Goal: Task Accomplishment & Management: Manage account settings

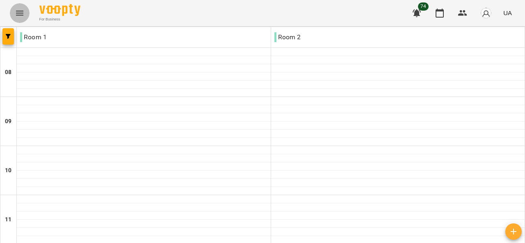
click at [16, 18] on button "Menu" at bounding box center [20, 13] width 20 height 20
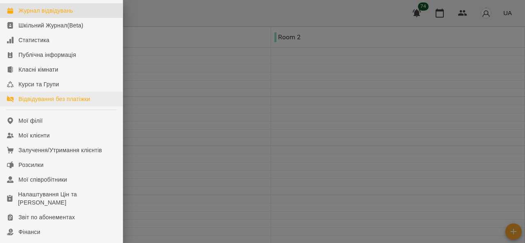
scroll to position [41, 0]
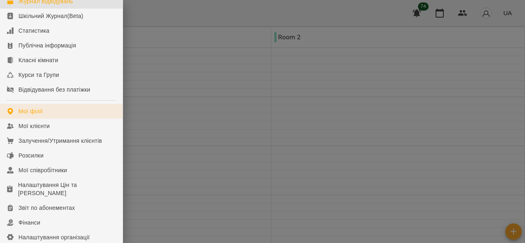
click at [39, 116] on div "Мої філії" at bounding box center [30, 111] width 24 height 8
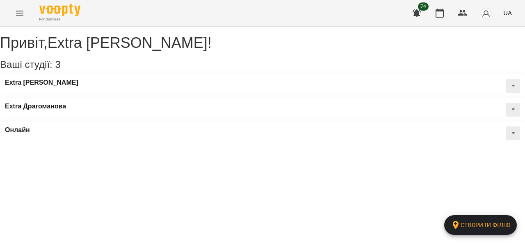
click at [16, 9] on icon "Menu" at bounding box center [20, 13] width 10 height 10
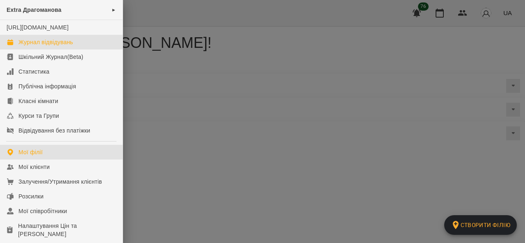
click at [51, 46] on div "Журнал відвідувань" at bounding box center [45, 42] width 54 height 8
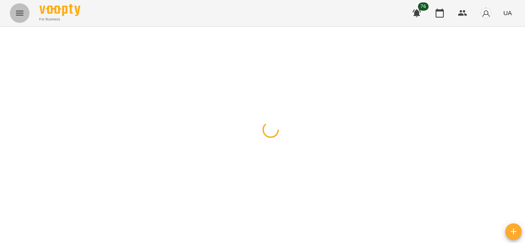
click at [15, 14] on icon "Menu" at bounding box center [20, 13] width 10 height 10
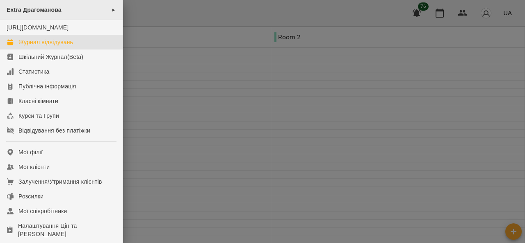
click at [46, 10] on span "Extra Драгоманова" at bounding box center [34, 10] width 55 height 7
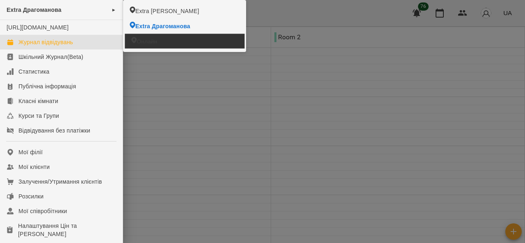
click at [147, 41] on span "Онлайн" at bounding box center [146, 41] width 20 height 8
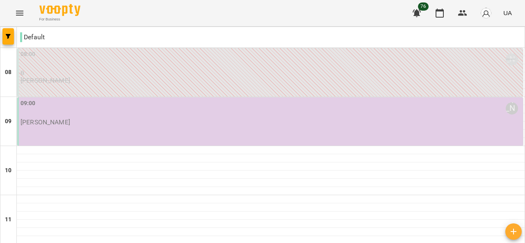
click at [12, 17] on button "Menu" at bounding box center [20, 13] width 20 height 20
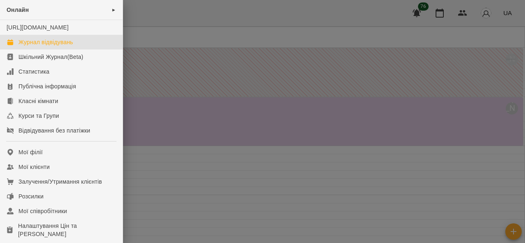
click at [187, 167] on div at bounding box center [262, 121] width 525 height 243
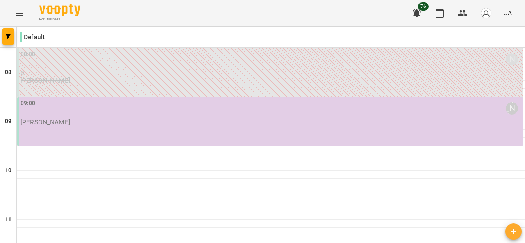
click at [159, 141] on div "09:00 [PERSON_NAME] [PERSON_NAME]" at bounding box center [269, 122] width 505 height 48
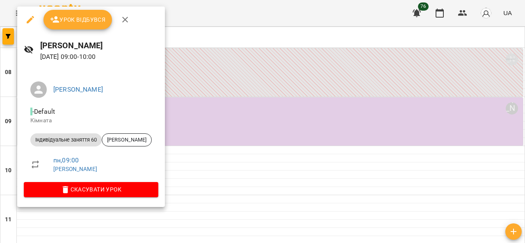
click at [284, 64] on div at bounding box center [262, 121] width 525 height 243
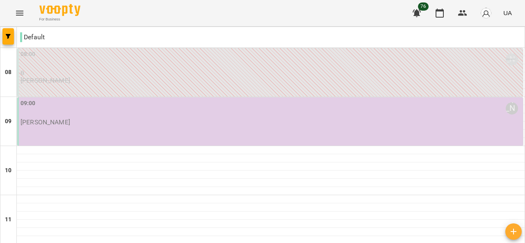
click at [19, 10] on icon "Menu" at bounding box center [20, 13] width 10 height 10
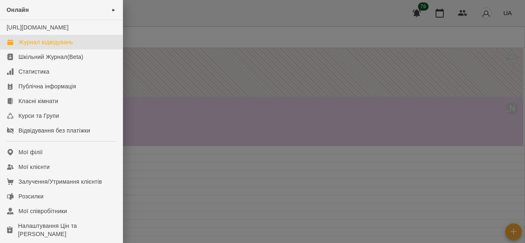
click at [48, 46] on div "Журнал відвідувань" at bounding box center [45, 42] width 54 height 8
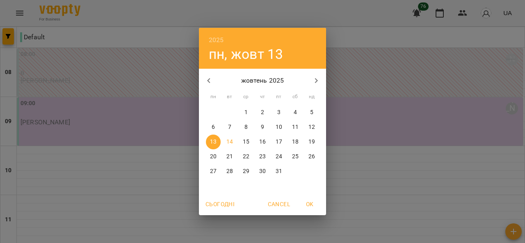
click at [228, 140] on p "14" at bounding box center [229, 142] width 7 height 8
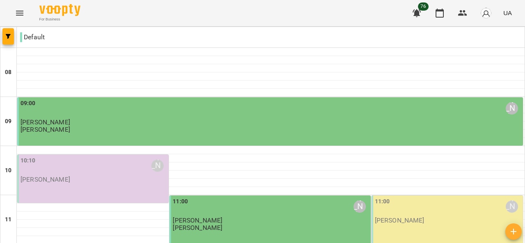
scroll to position [449, 0]
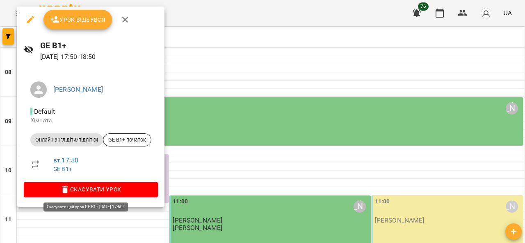
click at [84, 191] on span "Скасувати Урок" at bounding box center [90, 190] width 121 height 10
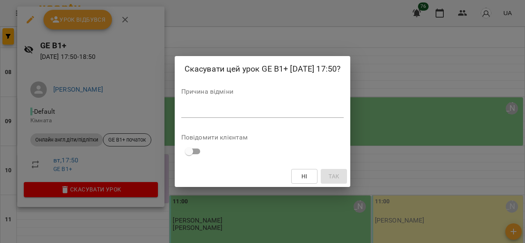
click at [248, 116] on div "*" at bounding box center [262, 111] width 163 height 13
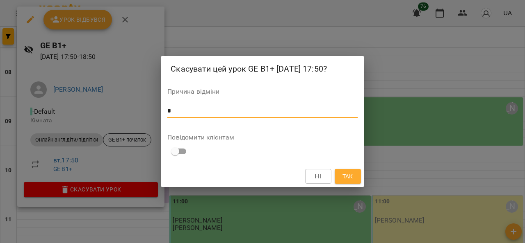
type textarea "*"
click at [347, 176] on span "Так" at bounding box center [347, 177] width 11 height 10
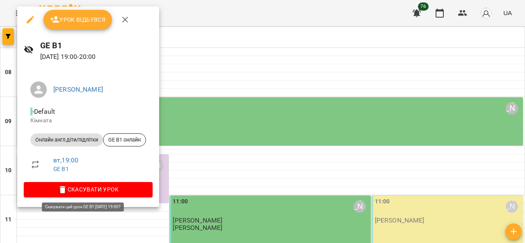
click at [104, 184] on button "Скасувати Урок" at bounding box center [88, 189] width 129 height 15
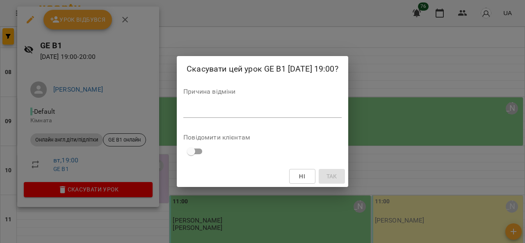
click at [188, 114] on textarea at bounding box center [262, 111] width 158 height 8
click at [200, 114] on textarea at bounding box center [262, 111] width 158 height 8
click at [132, 149] on div "Скасувати цей урок GE B1 [DATE] 19:00? Причина відміни * Повідомити клієнтам Ні…" at bounding box center [262, 121] width 525 height 243
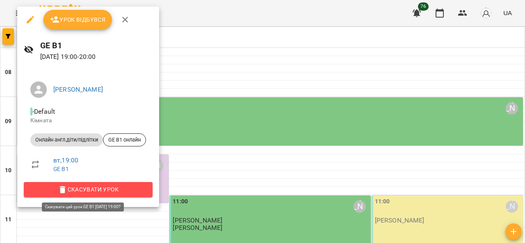
click at [122, 188] on span "Скасувати Урок" at bounding box center [88, 190] width 116 height 10
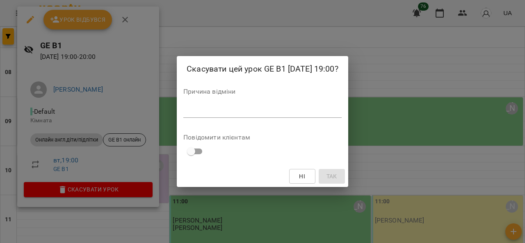
click at [197, 107] on textarea at bounding box center [262, 111] width 158 height 8
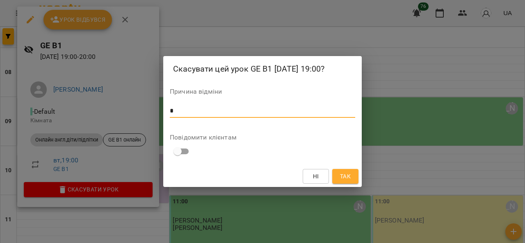
type textarea "*"
click at [344, 180] on span "Так" at bounding box center [345, 177] width 11 height 10
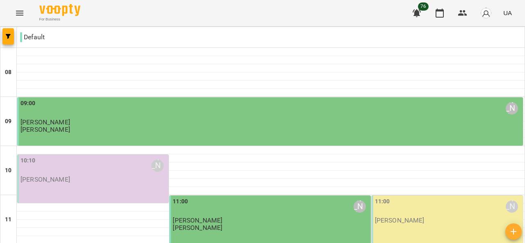
scroll to position [121, 0]
click at [422, 198] on div "11:00 [PERSON_NAME] [PERSON_NAME]" at bounding box center [448, 211] width 146 height 27
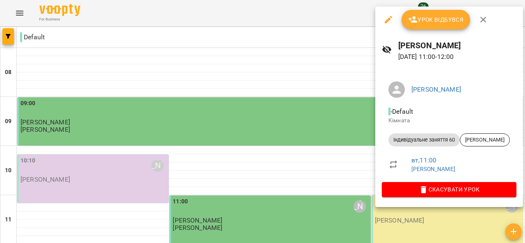
click at [441, 188] on span "Скасувати Урок" at bounding box center [448, 190] width 121 height 10
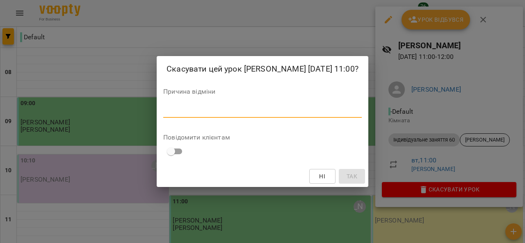
click at [228, 114] on textarea at bounding box center [262, 111] width 198 height 8
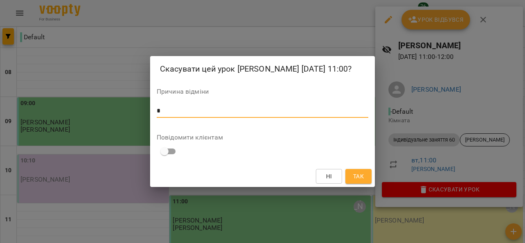
type textarea "*"
click at [360, 177] on span "Так" at bounding box center [358, 177] width 11 height 10
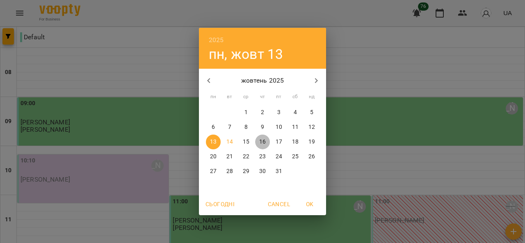
click at [261, 141] on p "16" at bounding box center [262, 142] width 7 height 8
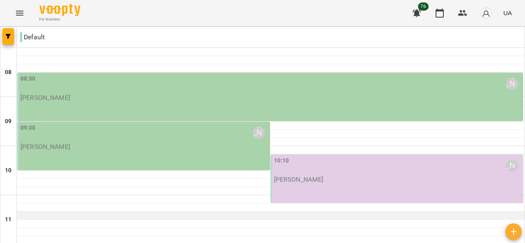
scroll to position [123, 0]
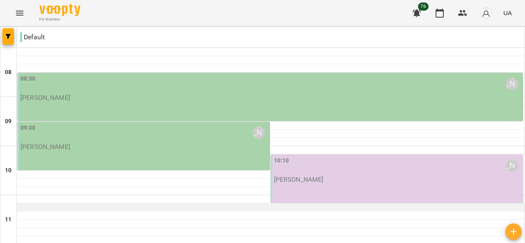
click at [38, 204] on div at bounding box center [270, 208] width 507 height 8
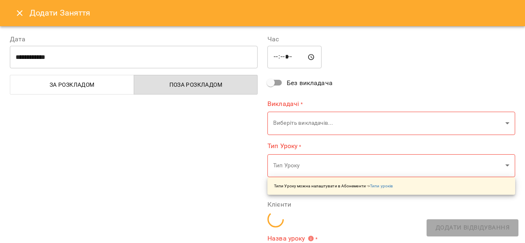
type input "**********"
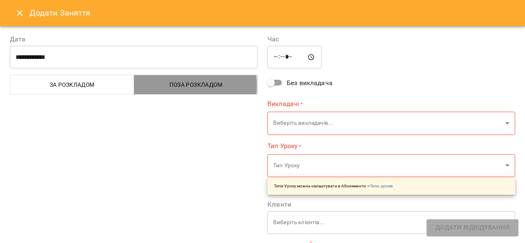
click at [185, 86] on span "Поза розкладом" at bounding box center [196, 85] width 114 height 10
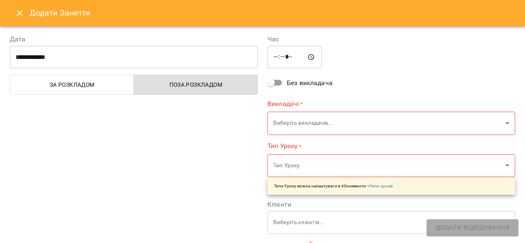
click at [287, 59] on input "*****" at bounding box center [294, 57] width 54 height 23
type input "*****"
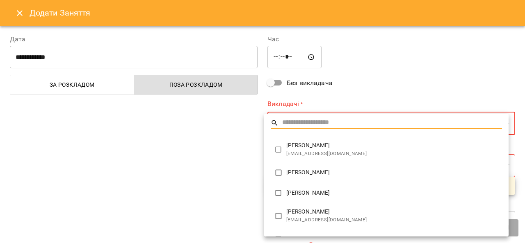
click at [297, 213] on span "[PERSON_NAME]" at bounding box center [394, 212] width 216 height 8
type input "**********"
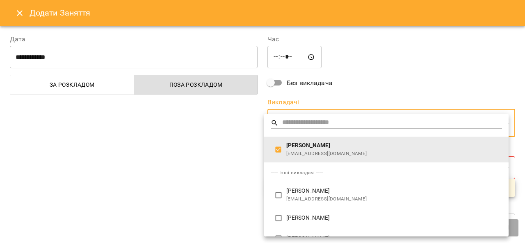
scroll to position [36, 0]
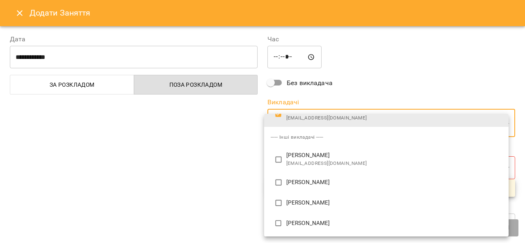
click at [193, 152] on div at bounding box center [262, 121] width 525 height 243
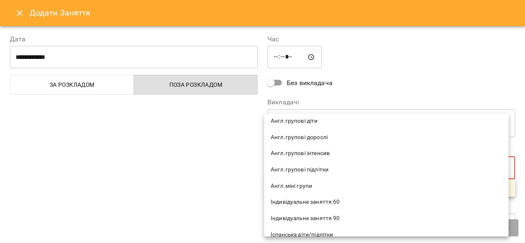
scroll to position [82, 0]
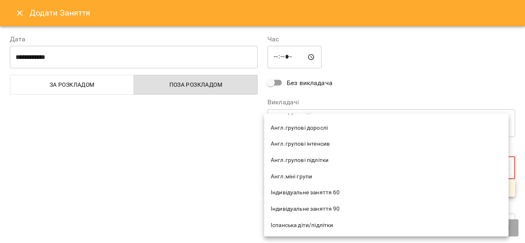
click at [326, 191] on span "Індивідуальне заняття 60" at bounding box center [385, 193] width 231 height 8
type input "**********"
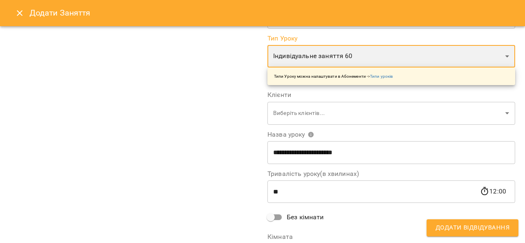
scroll to position [123, 0]
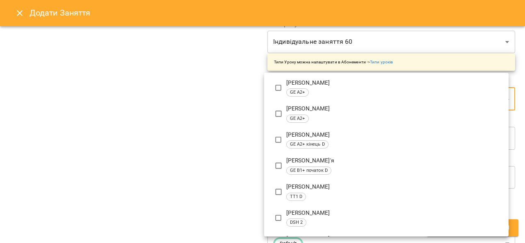
scroll to position [0, 0]
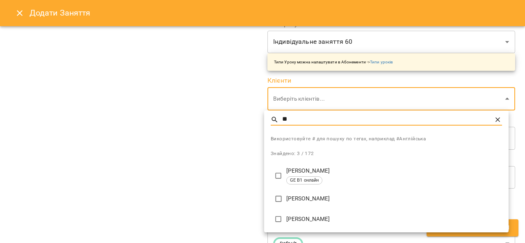
type input "**"
type input "**********"
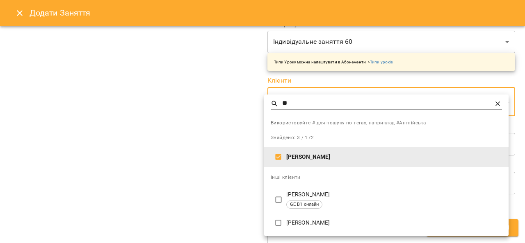
click at [497, 106] on icon at bounding box center [497, 104] width 8 height 8
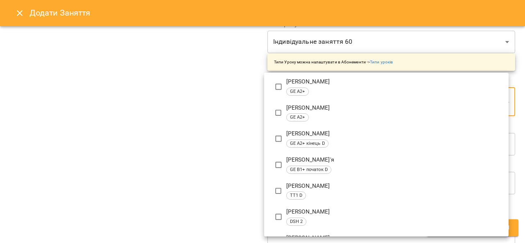
scroll to position [328, 0]
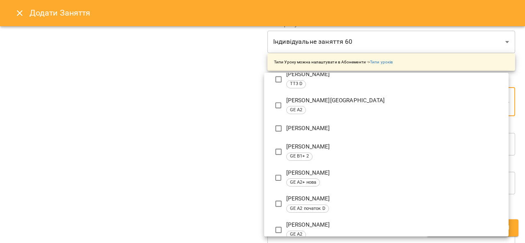
click at [181, 141] on div at bounding box center [262, 121] width 525 height 243
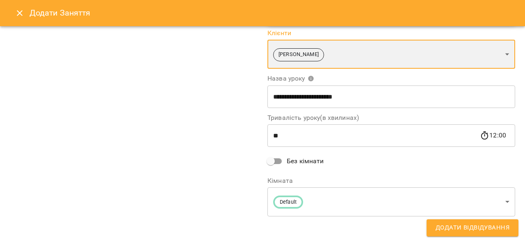
scroll to position [172, 0]
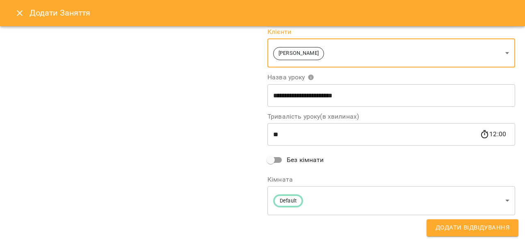
click at [488, 227] on span "Додати Відвідування" at bounding box center [472, 228] width 74 height 11
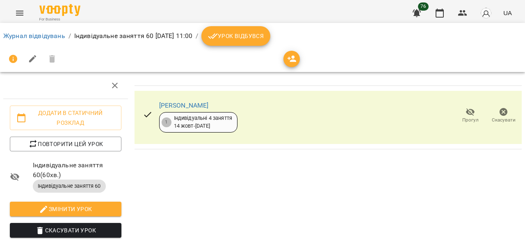
click at [25, 14] on button "Menu" at bounding box center [20, 13] width 20 height 20
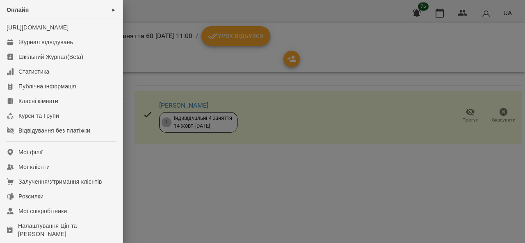
click at [191, 172] on div at bounding box center [262, 121] width 525 height 243
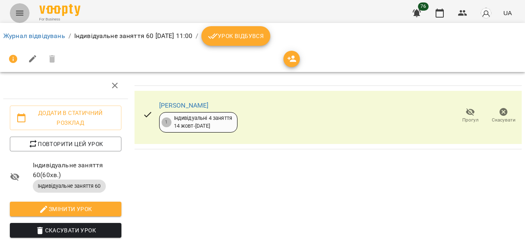
click at [23, 16] on icon "Menu" at bounding box center [20, 13] width 10 height 10
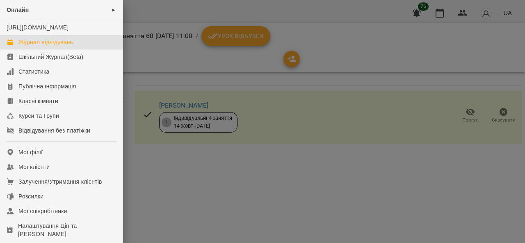
click at [42, 46] on div "Журнал відвідувань" at bounding box center [45, 42] width 54 height 8
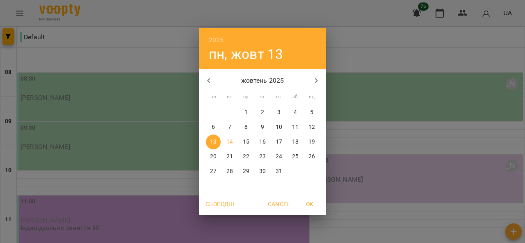
click at [262, 142] on p "16" at bounding box center [262, 142] width 7 height 8
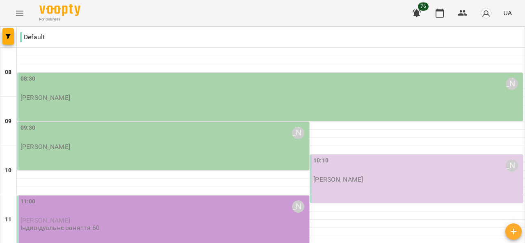
scroll to position [123, 0]
click at [139, 198] on div "11:00 [PERSON_NAME]" at bounding box center [163, 207] width 287 height 19
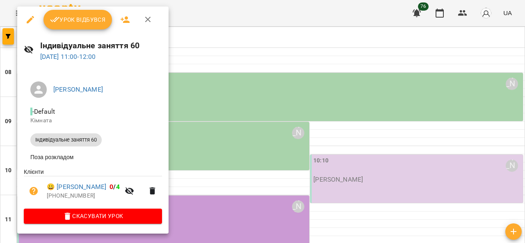
click at [127, 21] on icon "button" at bounding box center [124, 19] width 9 height 7
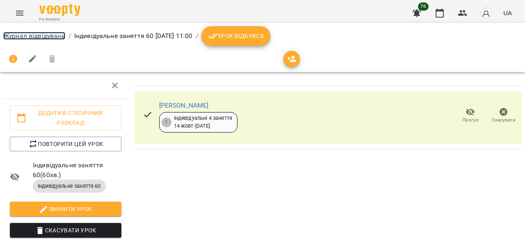
click at [28, 36] on link "Журнал відвідувань" at bounding box center [34, 36] width 62 height 8
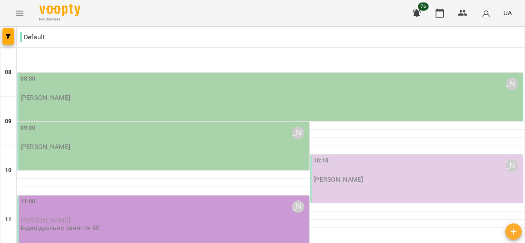
scroll to position [123, 0]
drag, startPoint x: 195, startPoint y: 98, endPoint x: 144, endPoint y: 95, distance: 51.3
click at [144, 217] on p "[PERSON_NAME]" at bounding box center [163, 220] width 287 height 7
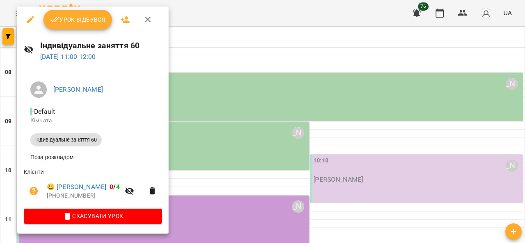
click at [30, 21] on icon "button" at bounding box center [30, 20] width 10 height 10
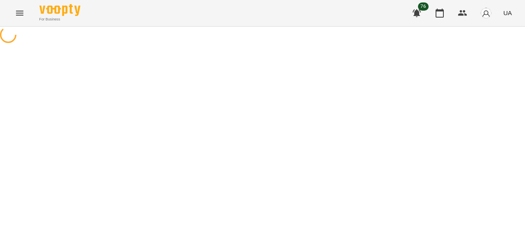
select select "**********"
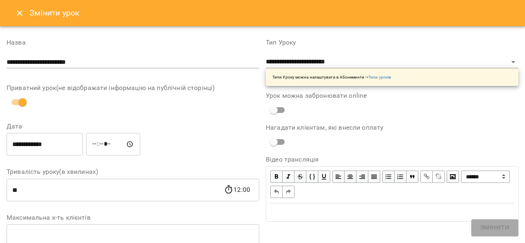
click at [18, 11] on icon "Close" at bounding box center [20, 13] width 6 height 6
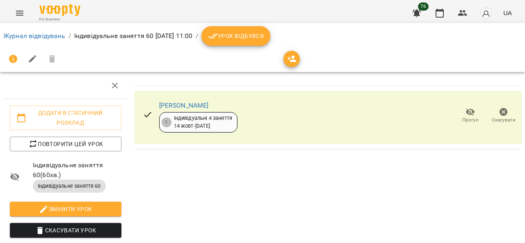
click at [30, 9] on div "For Business 76 UA" at bounding box center [262, 13] width 525 height 26
click at [21, 9] on icon "Menu" at bounding box center [20, 13] width 10 height 10
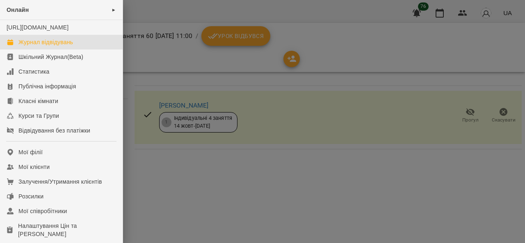
click at [56, 46] on div "Журнал відвідувань" at bounding box center [45, 42] width 54 height 8
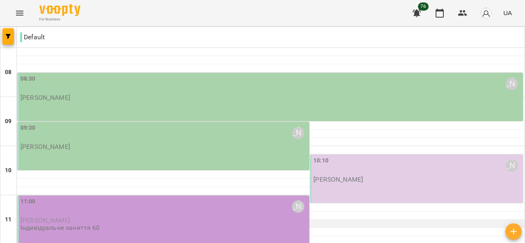
scroll to position [123, 0]
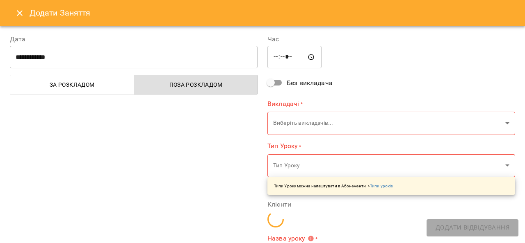
type input "**********"
drag, startPoint x: 19, startPoint y: 11, endPoint x: 104, endPoint y: 100, distance: 122.6
click at [19, 11] on icon "Close" at bounding box center [20, 13] width 10 height 10
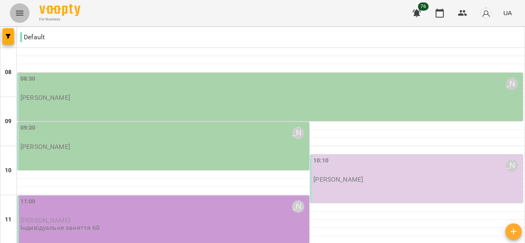
click at [18, 13] on icon "Menu" at bounding box center [19, 13] width 7 height 5
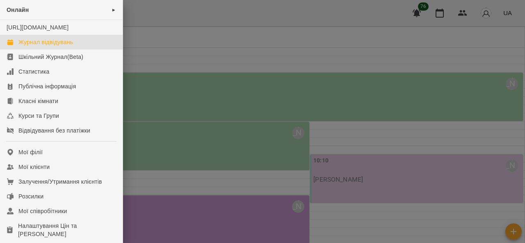
click at [39, 46] on div "Журнал відвідувань" at bounding box center [45, 42] width 54 height 8
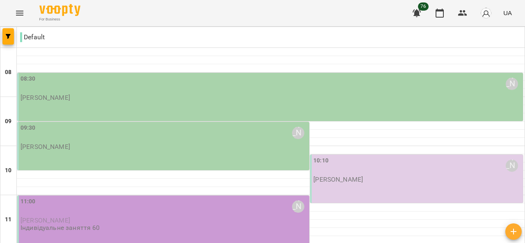
click at [21, 9] on icon "Menu" at bounding box center [20, 13] width 10 height 10
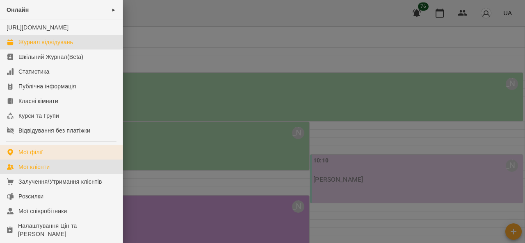
drag, startPoint x: 46, startPoint y: 173, endPoint x: 51, endPoint y: 168, distance: 7.6
click at [47, 171] on div "Мої клієнти" at bounding box center [33, 167] width 31 height 8
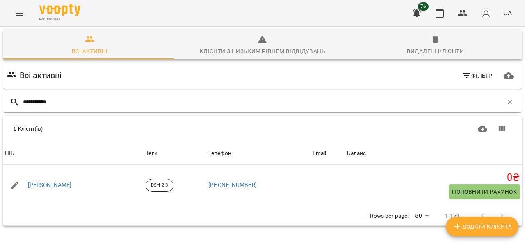
scroll to position [36, 0]
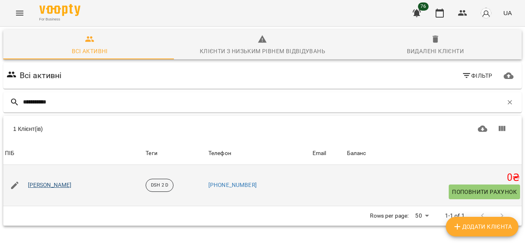
type input "**********"
click at [47, 182] on link "[PERSON_NAME]" at bounding box center [50, 186] width 44 height 8
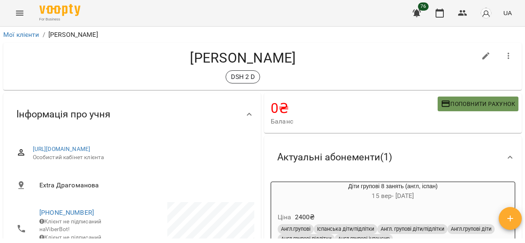
click at [474, 103] on span "Поповнити рахунок" at bounding box center [478, 104] width 74 height 10
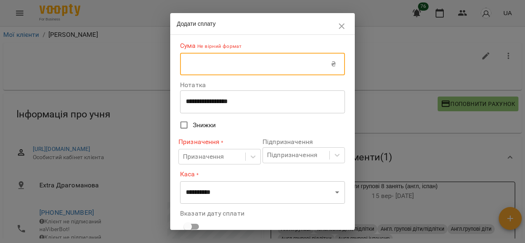
click at [250, 60] on input "text" at bounding box center [255, 64] width 151 height 23
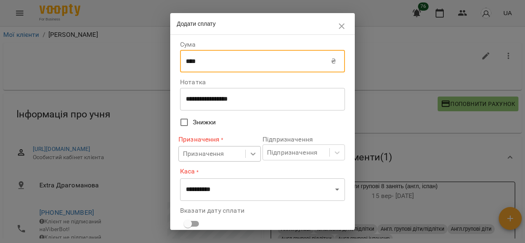
type input "****"
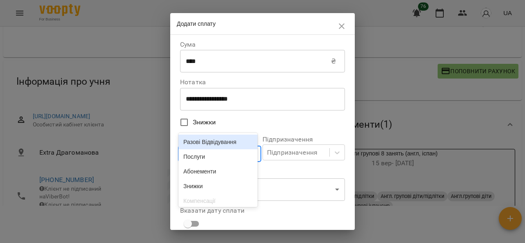
click at [249, 154] on icon at bounding box center [253, 154] width 8 height 8
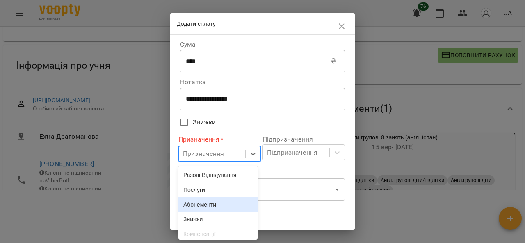
click at [203, 207] on div "Абонементи" at bounding box center [217, 205] width 79 height 15
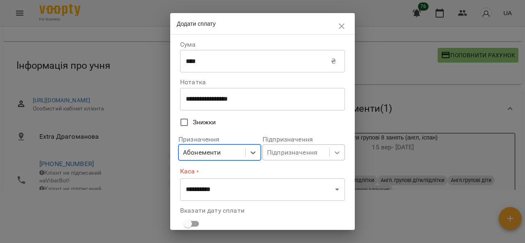
click at [337, 156] on body "For Business 76 UA Мої клієнти / [PERSON_NAME] [PERSON_NAME] DSH 2 D 0 ₴ Баланс…" at bounding box center [262, 86] width 525 height 270
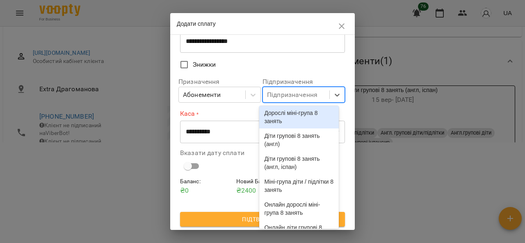
scroll to position [123, 0]
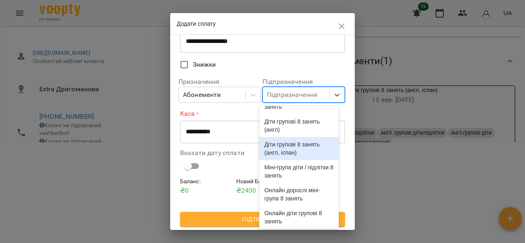
click at [310, 160] on div "Діти групові 8 занять (англ, іспан)" at bounding box center [298, 148] width 79 height 23
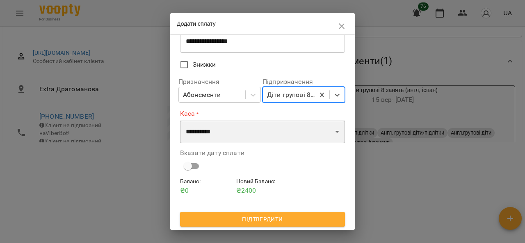
click at [331, 137] on select "**********" at bounding box center [262, 131] width 165 height 23
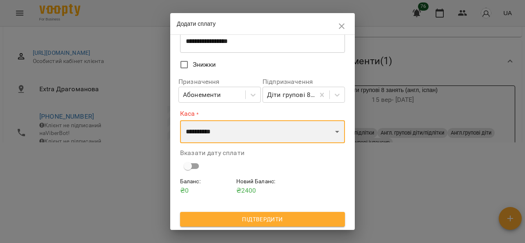
select select "****"
click at [180, 120] on select "**********" at bounding box center [262, 131] width 165 height 23
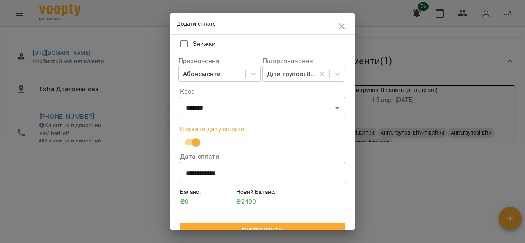
scroll to position [90, 0]
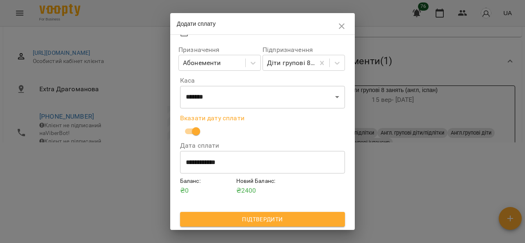
click at [265, 216] on span "Підтвердити" at bounding box center [262, 220] width 152 height 10
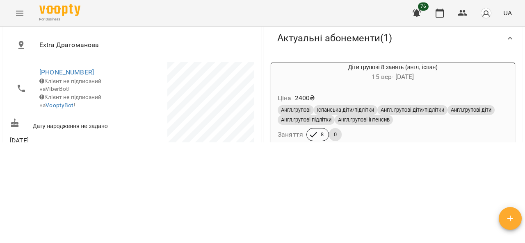
scroll to position [123, 0]
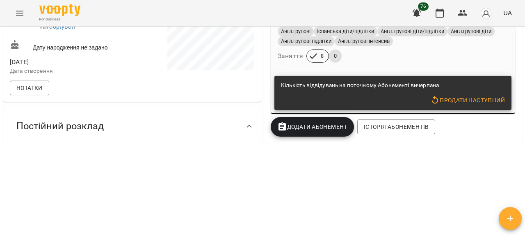
click at [463, 104] on span "Продати наступний" at bounding box center [467, 100] width 75 height 10
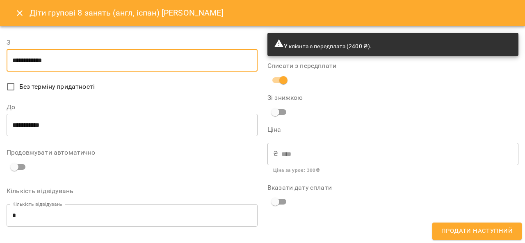
click at [67, 65] on input "**********" at bounding box center [132, 60] width 251 height 23
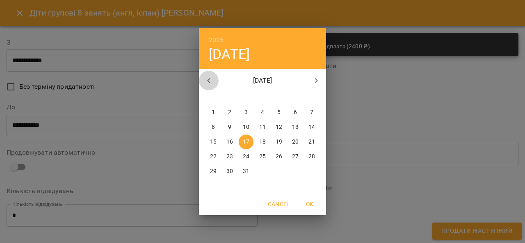
click at [206, 79] on icon "button" at bounding box center [209, 81] width 10 height 10
click at [207, 79] on icon "button" at bounding box center [209, 81] width 10 height 10
click at [247, 139] on p "15" at bounding box center [246, 142] width 7 height 8
type input "**********"
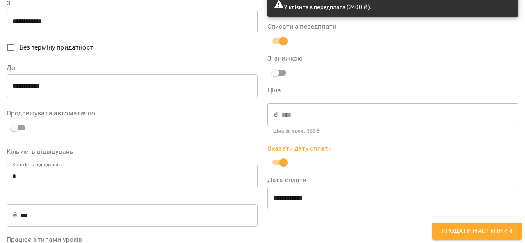
scroll to position [116, 0]
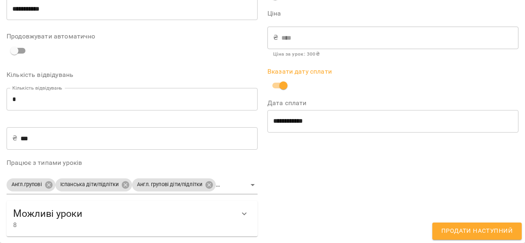
click at [462, 232] on span "Продати наступний" at bounding box center [476, 231] width 71 height 11
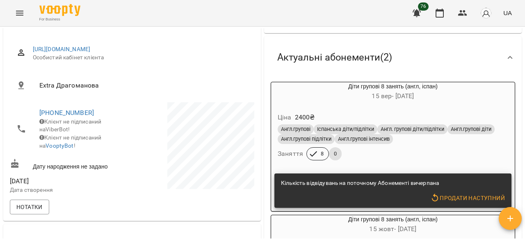
scroll to position [82, 0]
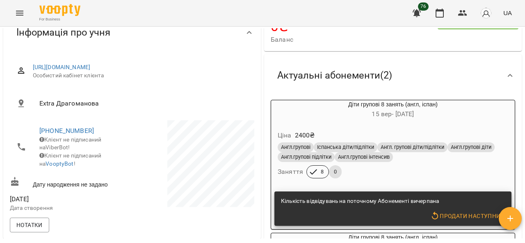
click at [480, 109] on div "Діти групові 8 занять (англ, іспан) [DATE] - [DATE]" at bounding box center [392, 110] width 243 height 20
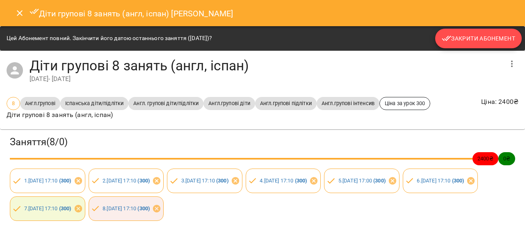
click at [454, 41] on span "Закрити Абонемент" at bounding box center [477, 39] width 73 height 10
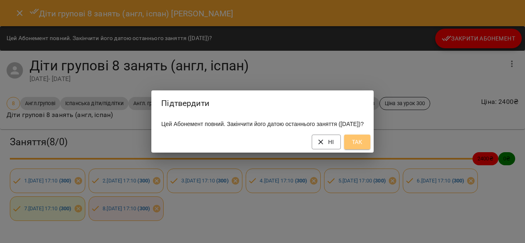
click at [363, 147] on span "Так" at bounding box center [356, 142] width 13 height 10
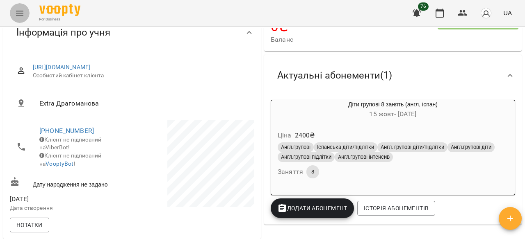
click at [18, 9] on icon "Menu" at bounding box center [20, 13] width 10 height 10
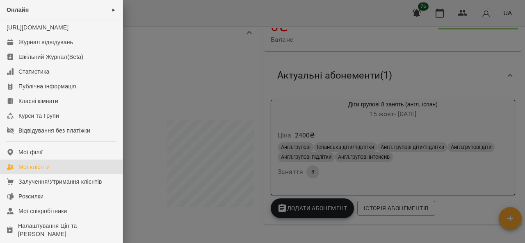
click at [45, 171] on div "Мої клієнти" at bounding box center [33, 167] width 31 height 8
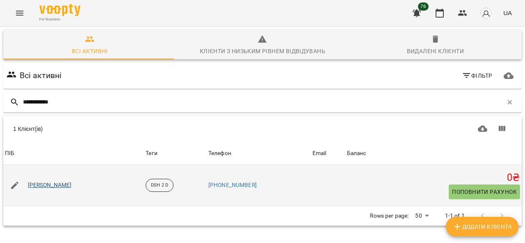
type input "**********"
click at [60, 186] on link "[PERSON_NAME]" at bounding box center [50, 186] width 44 height 8
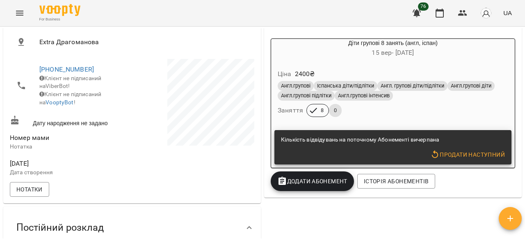
scroll to position [41, 0]
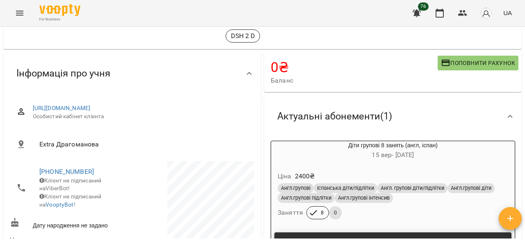
click at [470, 61] on span "Поповнити рахунок" at bounding box center [478, 63] width 74 height 10
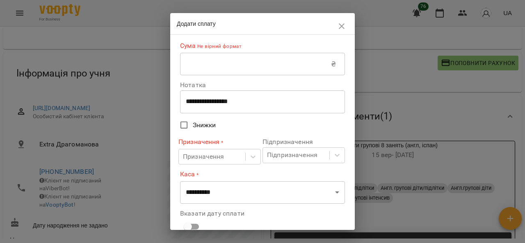
click at [253, 64] on input "text" at bounding box center [255, 64] width 151 height 23
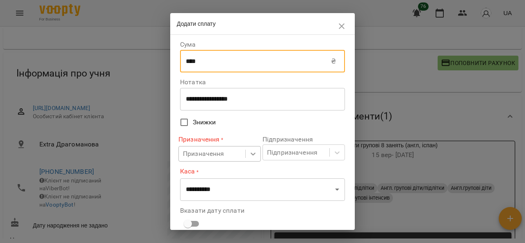
type input "****"
click at [250, 155] on icon at bounding box center [252, 154] width 5 height 3
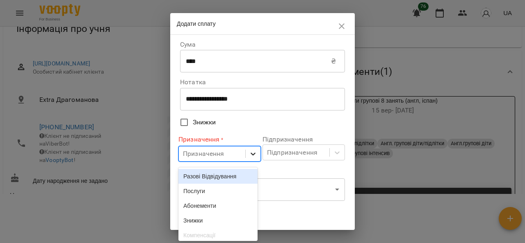
scroll to position [49, 0]
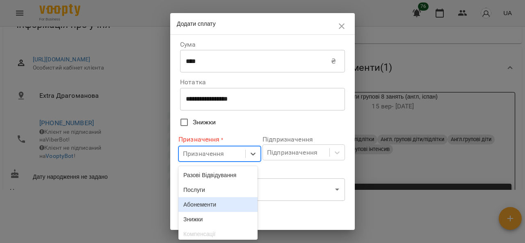
click at [211, 205] on div "Абонементи" at bounding box center [217, 205] width 79 height 15
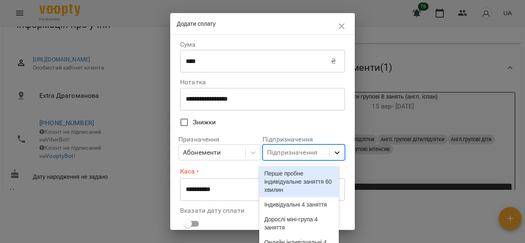
scroll to position [96, 0]
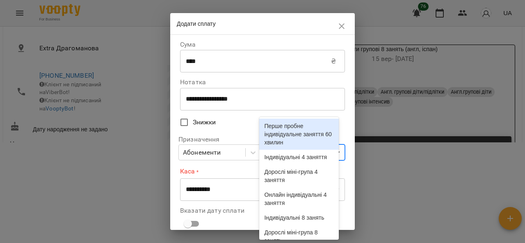
click at [334, 153] on body "For Business 76 UA Мої клієнти / [PERSON_NAME] [PERSON_NAME] DSH 2 D 0 ₴ Баланс…" at bounding box center [262, 39] width 525 height 270
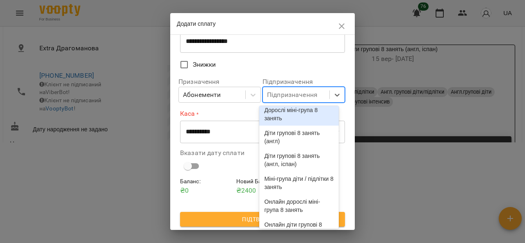
scroll to position [123, 0]
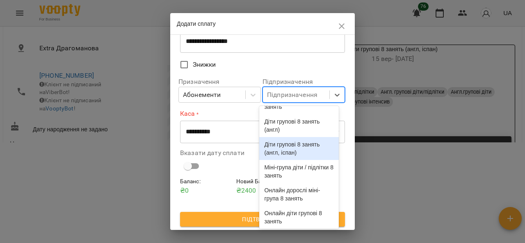
click at [296, 160] on div "Діти групові 8 занять (англ, іспан)" at bounding box center [298, 148] width 79 height 23
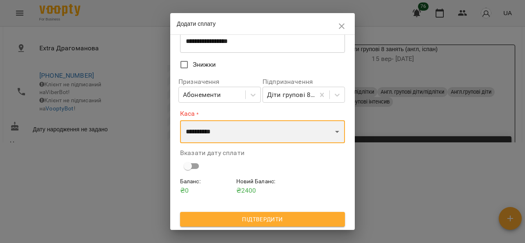
drag, startPoint x: 304, startPoint y: 136, endPoint x: 288, endPoint y: 143, distance: 18.0
click at [304, 136] on select "**********" at bounding box center [262, 131] width 165 height 23
select select "****"
click at [180, 120] on select "**********" at bounding box center [262, 131] width 165 height 23
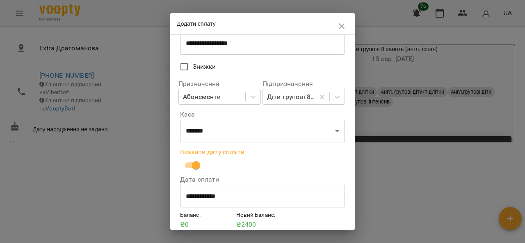
scroll to position [90, 0]
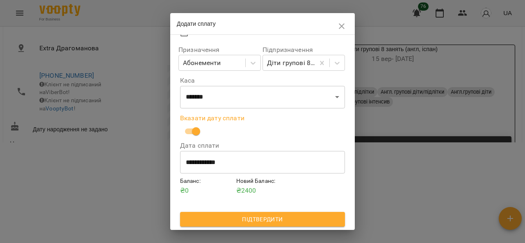
drag, startPoint x: 290, startPoint y: 217, endPoint x: 302, endPoint y: 209, distance: 14.4
click at [290, 217] on span "Підтвердити" at bounding box center [262, 220] width 152 height 10
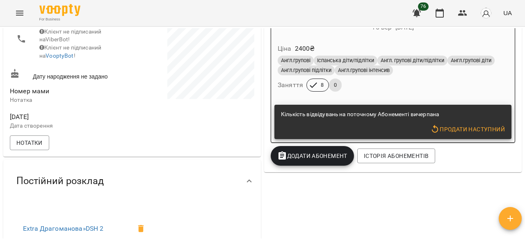
scroll to position [205, 0]
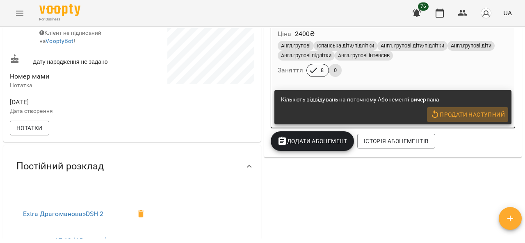
click at [444, 117] on span "Продати наступний" at bounding box center [467, 115] width 75 height 10
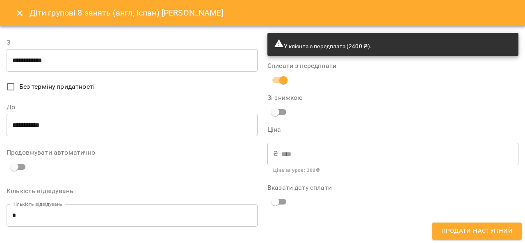
click at [62, 61] on input "**********" at bounding box center [132, 60] width 251 height 23
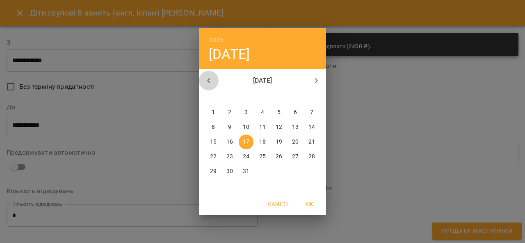
click at [212, 78] on icon "button" at bounding box center [209, 81] width 10 height 10
click at [211, 78] on icon "button" at bounding box center [209, 81] width 10 height 10
click at [247, 141] on p "15" at bounding box center [246, 142] width 7 height 8
type input "**********"
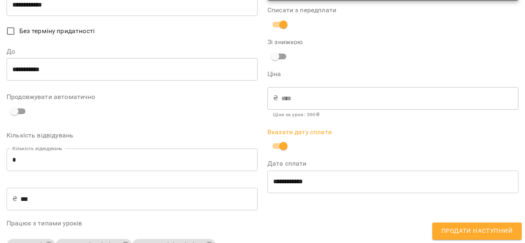
scroll to position [116, 0]
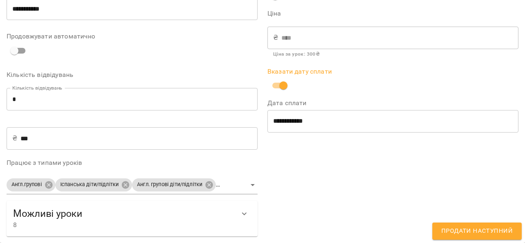
drag, startPoint x: 452, startPoint y: 233, endPoint x: 458, endPoint y: 230, distance: 6.3
click at [452, 233] on span "Продати наступний" at bounding box center [476, 231] width 71 height 11
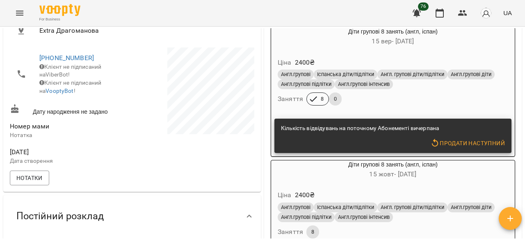
scroll to position [82, 0]
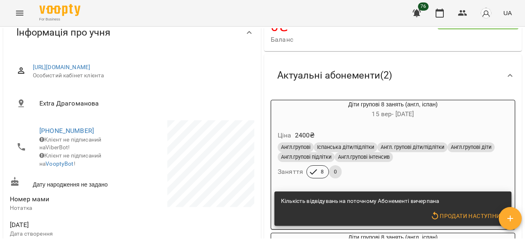
click at [467, 120] on h6 "[DATE] - [DATE]" at bounding box center [392, 114] width 243 height 11
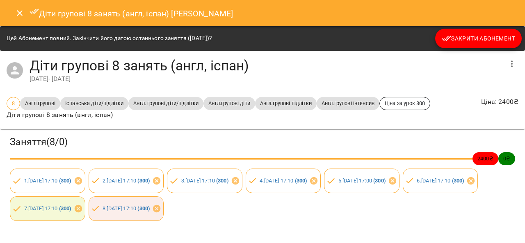
click at [460, 39] on span "Закрити Абонемент" at bounding box center [477, 39] width 73 height 10
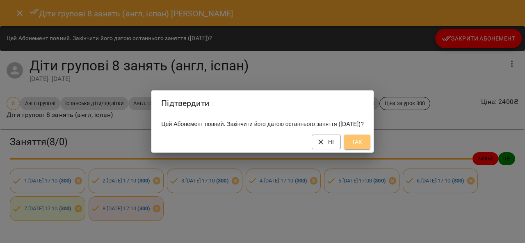
click at [363, 144] on span "Так" at bounding box center [356, 142] width 13 height 10
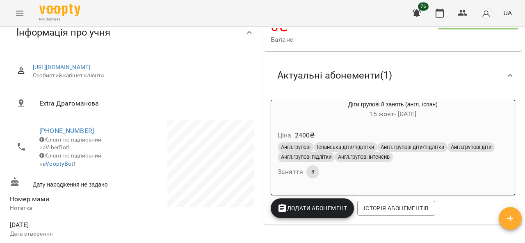
scroll to position [0, 0]
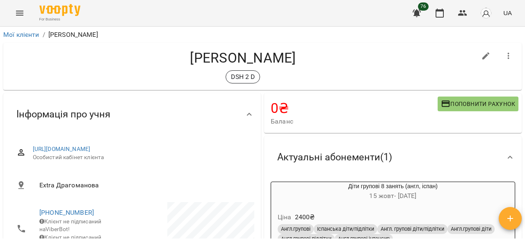
click at [23, 10] on icon "Menu" at bounding box center [20, 13] width 10 height 10
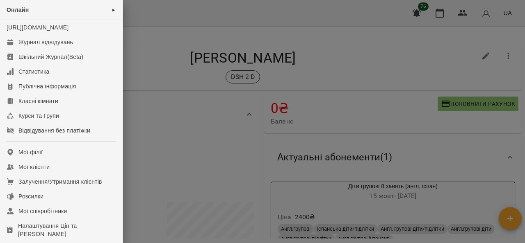
click at [175, 133] on div at bounding box center [262, 121] width 525 height 243
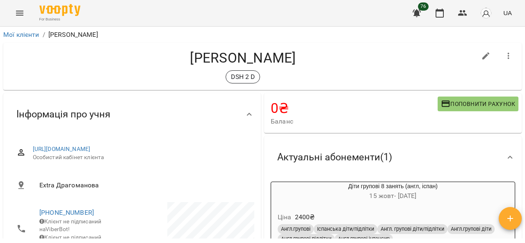
click at [17, 2] on div "For Business 76 UA" at bounding box center [262, 13] width 525 height 26
click at [19, 13] on icon "Menu" at bounding box center [19, 13] width 7 height 5
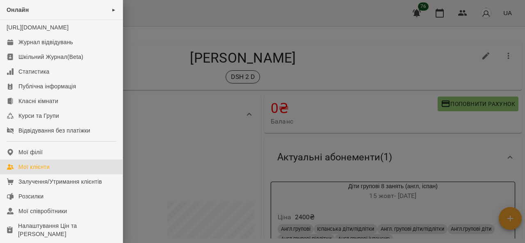
click at [51, 173] on link "Мої клієнти" at bounding box center [61, 167] width 123 height 15
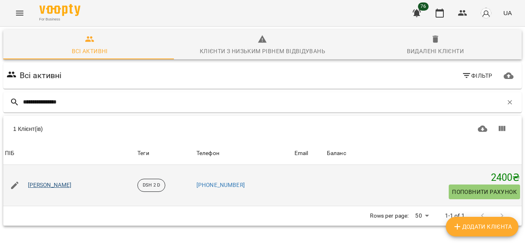
type input "**********"
click at [72, 185] on link "[PERSON_NAME]" at bounding box center [50, 186] width 44 height 8
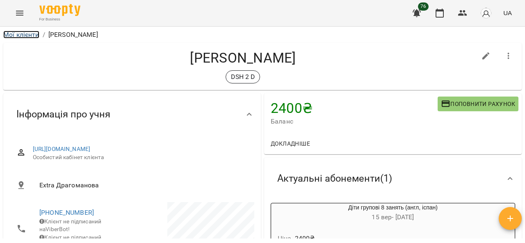
click at [20, 33] on link "Мої клієнти" at bounding box center [21, 35] width 36 height 8
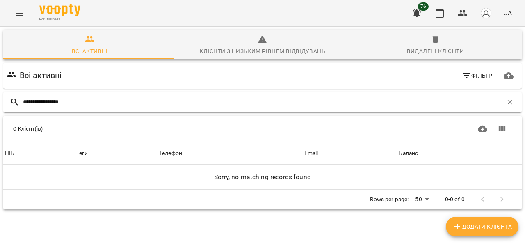
drag, startPoint x: 45, startPoint y: 103, endPoint x: 4, endPoint y: 94, distance: 41.6
click at [0, 95] on div "**********" at bounding box center [262, 148] width 528 height 247
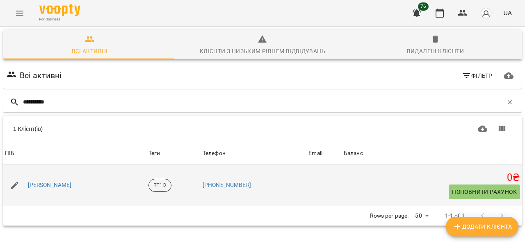
type input "*********"
click at [78, 191] on div "[PERSON_NAME]" at bounding box center [74, 185] width 143 height 23
click at [72, 183] on link "[PERSON_NAME]" at bounding box center [50, 186] width 44 height 8
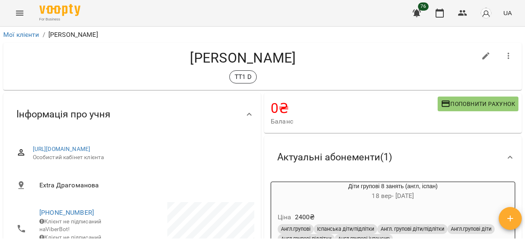
click at [465, 103] on span "Поповнити рахунок" at bounding box center [478, 104] width 74 height 10
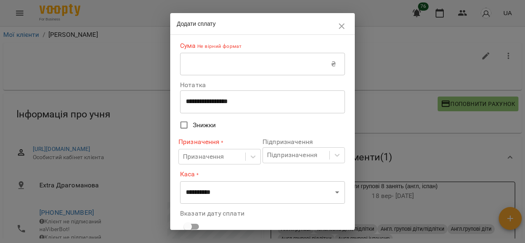
click at [251, 67] on input "text" at bounding box center [255, 64] width 151 height 23
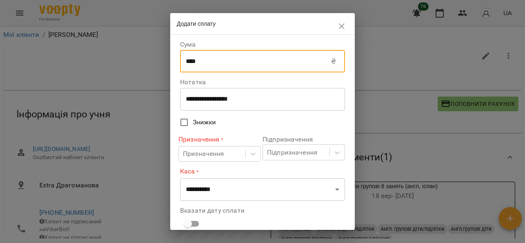
type input "****"
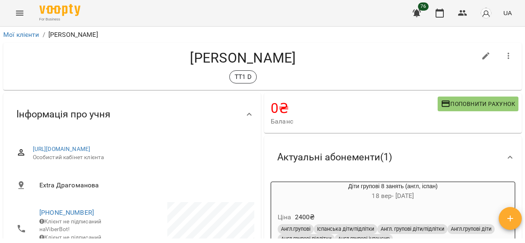
click at [454, 102] on span "Поповнити рахунок" at bounding box center [478, 104] width 74 height 10
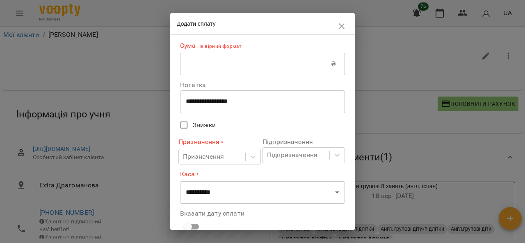
click at [192, 65] on input "text" at bounding box center [255, 64] width 151 height 23
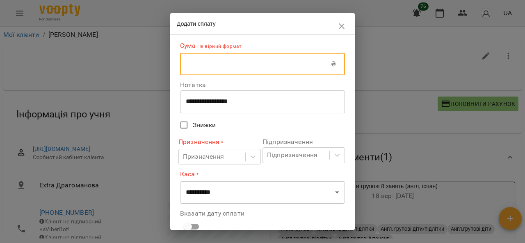
type input "****"
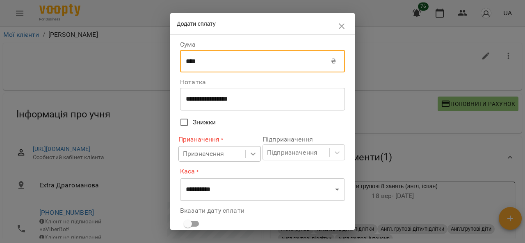
click at [250, 157] on body "For Business 76 UA Мої клієнти / [PERSON_NAME] [PERSON_NAME] ТТ1 D 0 ₴ Баланс П…" at bounding box center [262, 135] width 525 height 270
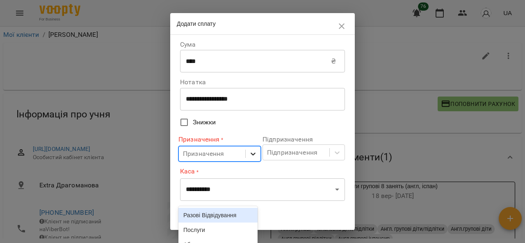
scroll to position [49, 0]
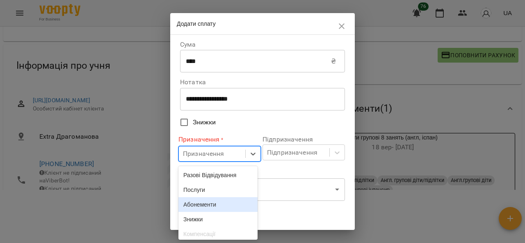
click at [190, 212] on div "Абонементи" at bounding box center [217, 205] width 79 height 15
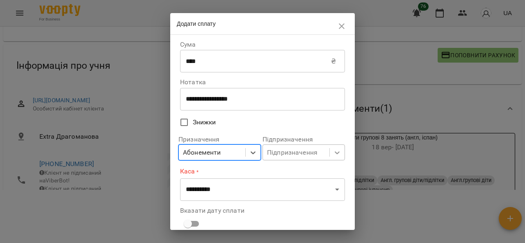
scroll to position [96, 0]
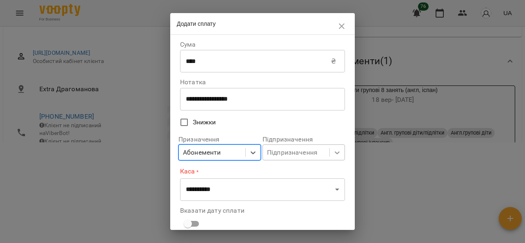
click at [333, 156] on icon at bounding box center [337, 153] width 8 height 8
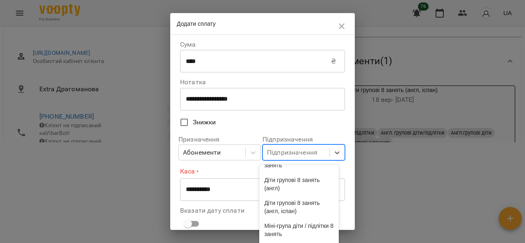
scroll to position [164, 0]
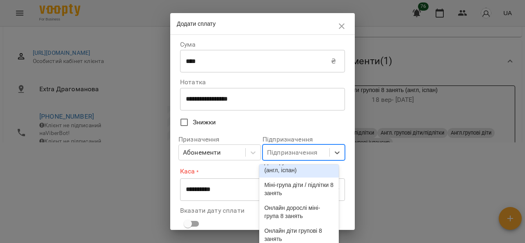
click at [303, 178] on div "Діти групові 8 занять (англ, іспан)" at bounding box center [298, 166] width 79 height 23
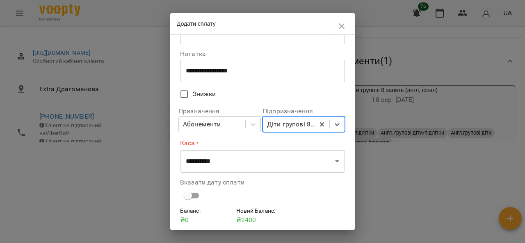
scroll to position [59, 0]
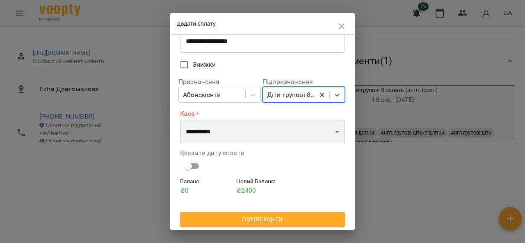
click at [328, 133] on select "**********" at bounding box center [262, 131] width 165 height 23
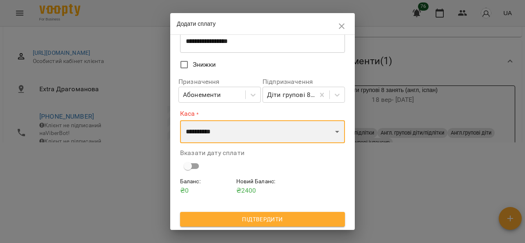
select select "****"
click at [180, 120] on select "**********" at bounding box center [262, 131] width 165 height 23
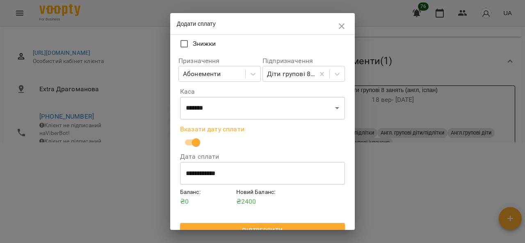
scroll to position [90, 0]
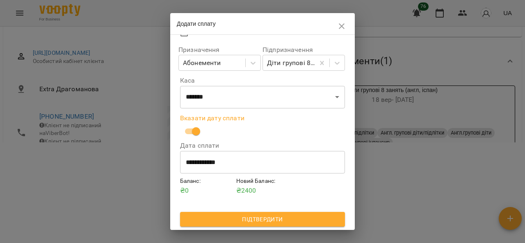
click at [268, 222] on span "Підтвердити" at bounding box center [262, 220] width 152 height 10
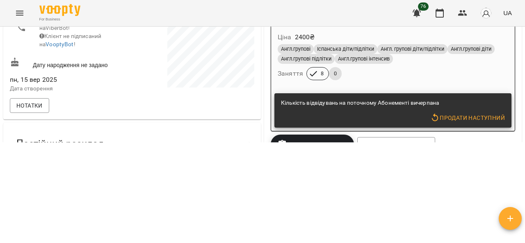
scroll to position [123, 0]
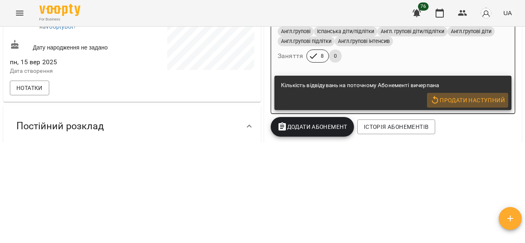
click at [462, 100] on span "Продати наступний" at bounding box center [467, 100] width 75 height 10
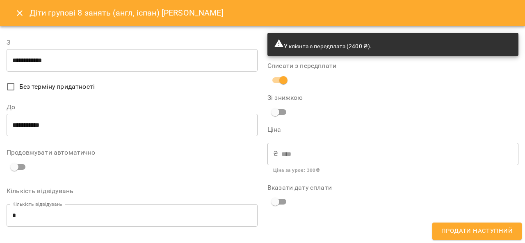
click at [69, 60] on input "**********" at bounding box center [132, 60] width 251 height 23
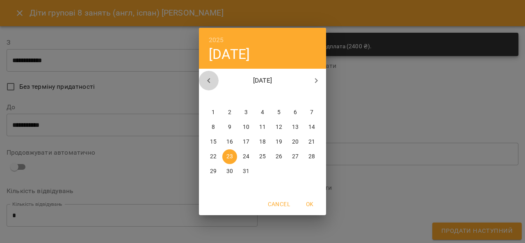
click at [211, 79] on icon "button" at bounding box center [209, 81] width 10 height 10
click at [264, 140] on p "16" at bounding box center [262, 142] width 7 height 8
type input "**********"
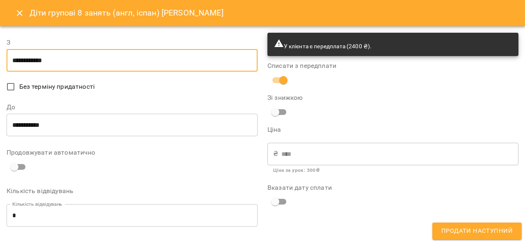
scroll to position [82, 0]
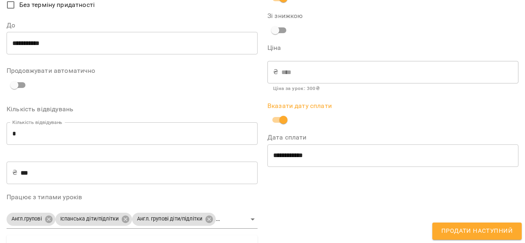
click at [484, 229] on span "Продати наступний" at bounding box center [476, 231] width 71 height 11
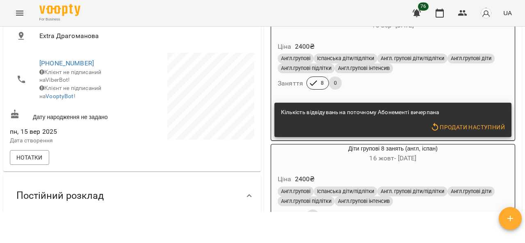
scroll to position [0, 0]
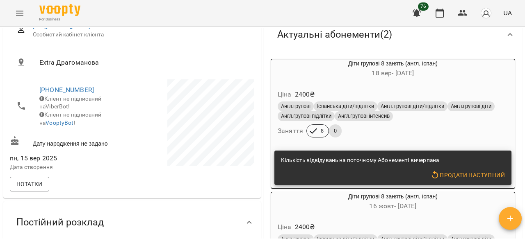
click at [467, 80] on div "Діти групові 8 занять (англ, іспан) [DATE] - [DATE]" at bounding box center [392, 69] width 247 height 23
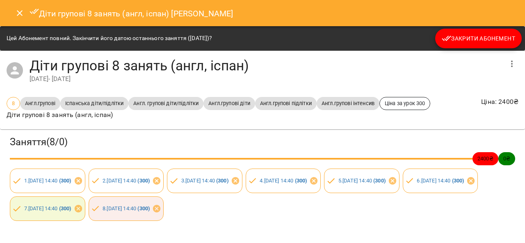
click at [467, 41] on span "Закрити Абонемент" at bounding box center [477, 39] width 73 height 10
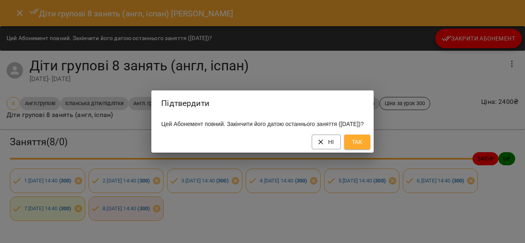
click at [363, 147] on span "Так" at bounding box center [356, 142] width 13 height 10
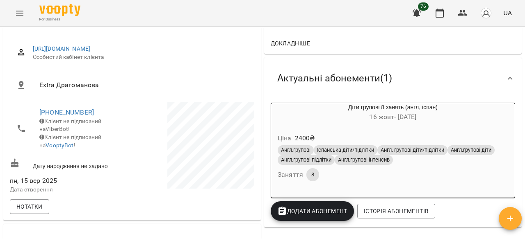
scroll to position [41, 0]
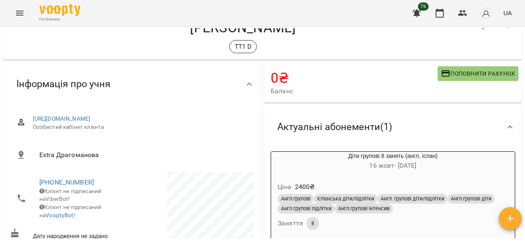
scroll to position [123, 0]
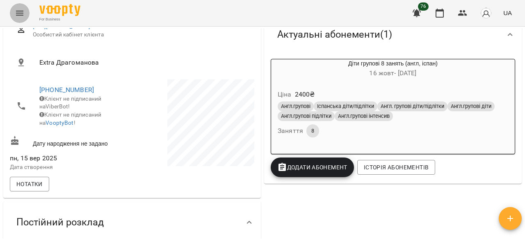
click at [16, 14] on icon "Menu" at bounding box center [20, 13] width 10 height 10
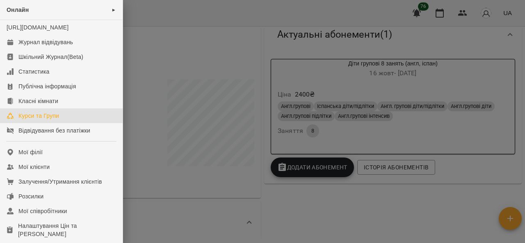
click at [51, 120] on div "Курси та Групи" at bounding box center [38, 116] width 41 height 8
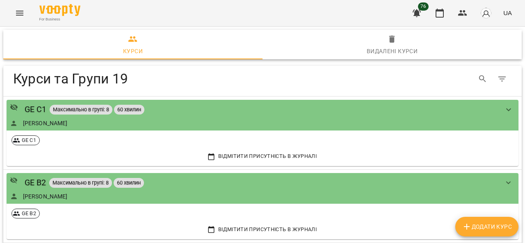
click at [23, 12] on icon "Menu" at bounding box center [20, 13] width 10 height 10
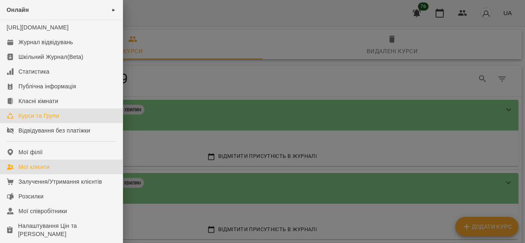
click at [44, 171] on div "Мої клієнти" at bounding box center [33, 167] width 31 height 8
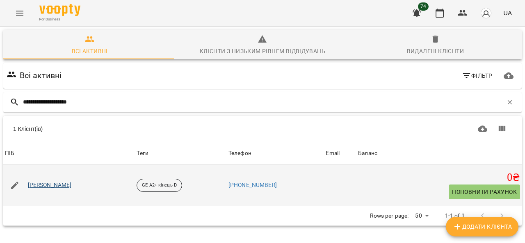
type input "**********"
click at [60, 188] on link "[PERSON_NAME]" at bounding box center [50, 186] width 44 height 8
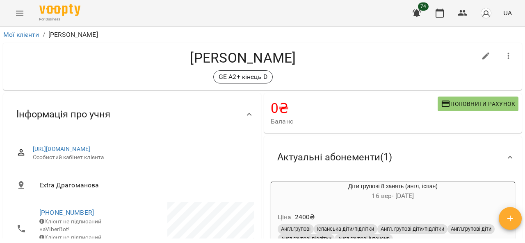
click at [477, 101] on span "Поповнити рахунок" at bounding box center [478, 104] width 74 height 10
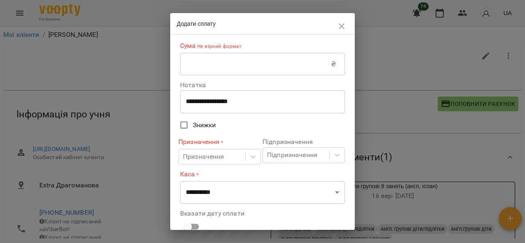
click at [249, 70] on input "text" at bounding box center [255, 64] width 151 height 23
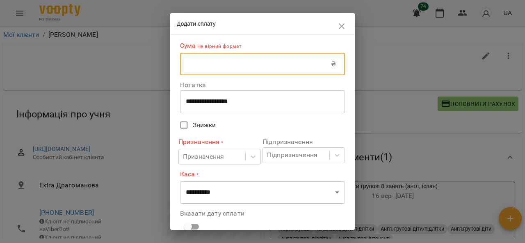
type input "****"
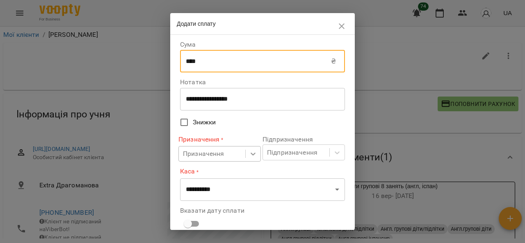
click at [249, 156] on icon at bounding box center [253, 154] width 8 height 8
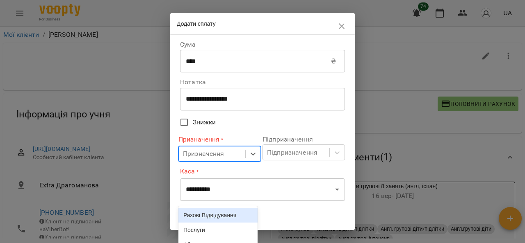
scroll to position [49, 0]
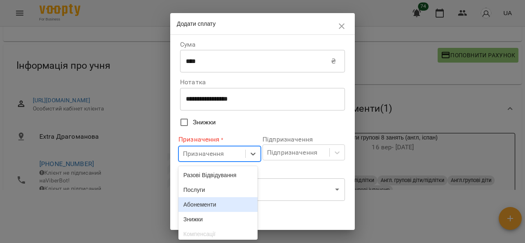
drag, startPoint x: 219, startPoint y: 204, endPoint x: 229, endPoint y: 200, distance: 10.7
click at [220, 204] on div "Абонементи" at bounding box center [217, 205] width 79 height 15
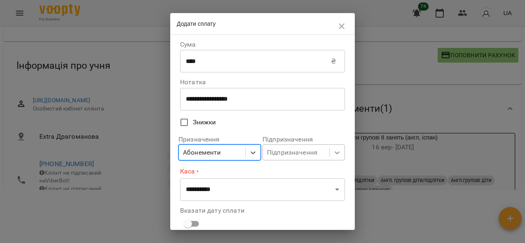
scroll to position [96, 0]
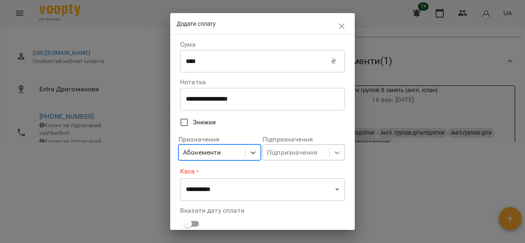
click at [333, 154] on body "For Business 74 UA Мої клієнти / Снігурський Владислав Снігурський Владислав GE…" at bounding box center [262, 39] width 525 height 270
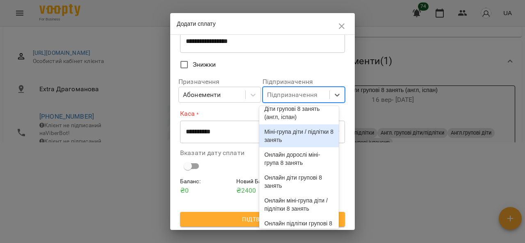
scroll to position [164, 0]
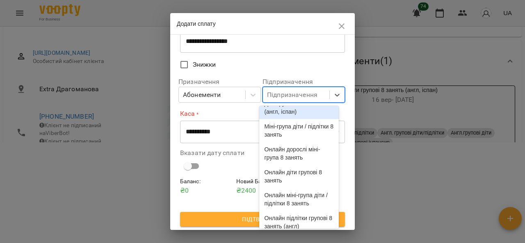
click at [307, 119] on div "Діти групові 8 занять (англ, іспан)" at bounding box center [298, 107] width 79 height 23
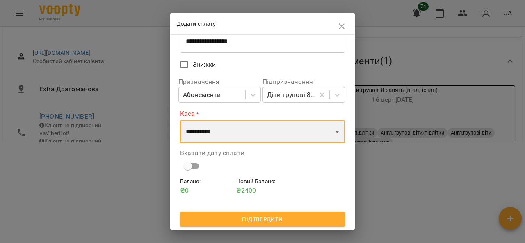
drag, startPoint x: 320, startPoint y: 137, endPoint x: 307, endPoint y: 143, distance: 15.2
click at [320, 136] on select "**********" at bounding box center [262, 131] width 165 height 23
select select "****"
click at [180, 120] on select "**********" at bounding box center [262, 131] width 165 height 23
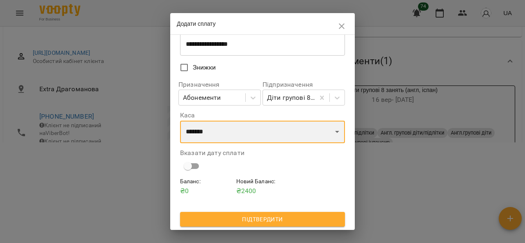
scroll to position [56, 0]
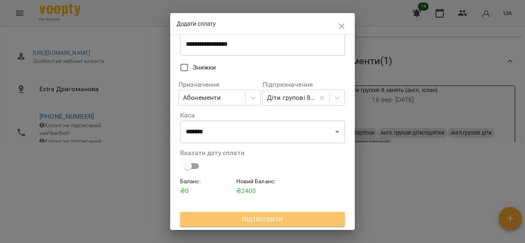
click at [271, 217] on span "Підтвердити" at bounding box center [262, 220] width 152 height 10
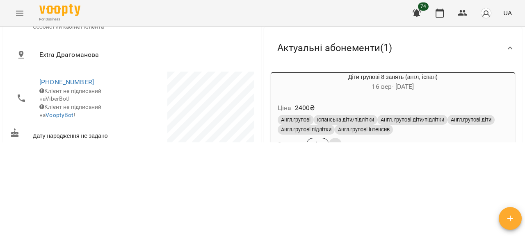
scroll to position [82, 0]
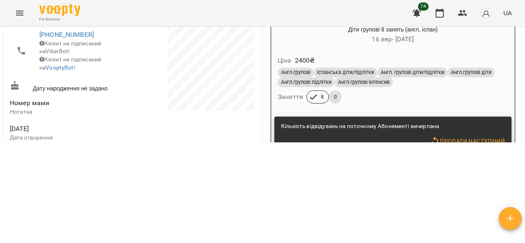
click at [457, 134] on div "Кількість відвідувань на поточному Абонементі вичерпана Продати наступний" at bounding box center [392, 134] width 237 height 34
click at [461, 54] on div "Ціна 2400 ₴" at bounding box center [393, 60] width 234 height 15
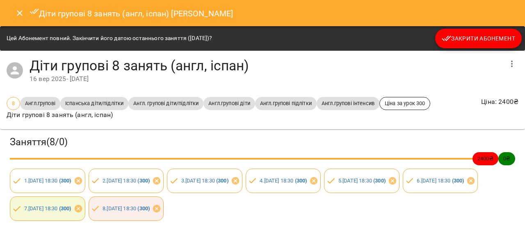
click at [15, 13] on icon "Close" at bounding box center [20, 13] width 10 height 10
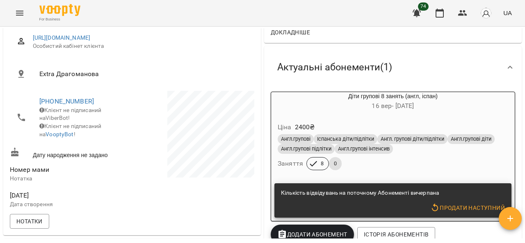
scroll to position [164, 0]
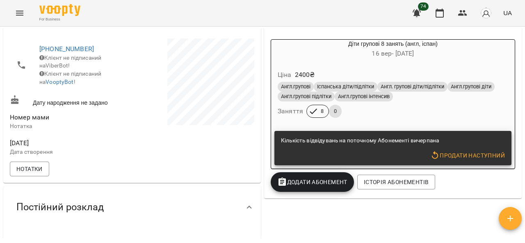
click at [456, 155] on span "Продати наступний" at bounding box center [467, 156] width 75 height 10
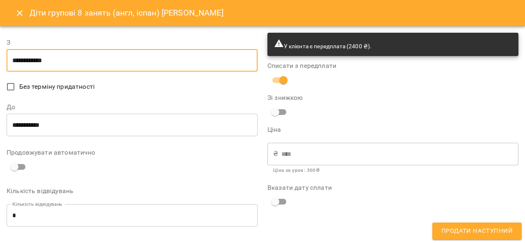
click at [59, 67] on input "**********" at bounding box center [132, 60] width 251 height 23
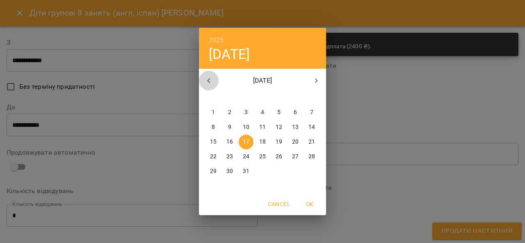
click at [207, 77] on icon "button" at bounding box center [209, 81] width 10 height 10
click at [211, 79] on icon "button" at bounding box center [209, 81] width 10 height 10
click at [228, 141] on p "14" at bounding box center [229, 142] width 7 height 8
type input "**********"
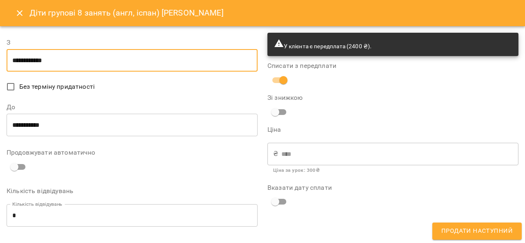
scroll to position [116, 0]
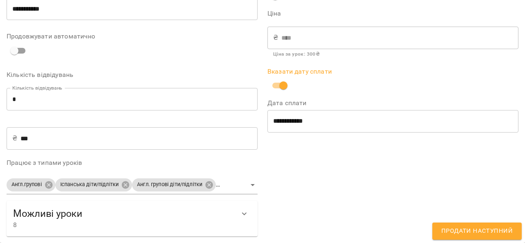
click at [483, 234] on span "Продати наступний" at bounding box center [476, 231] width 71 height 11
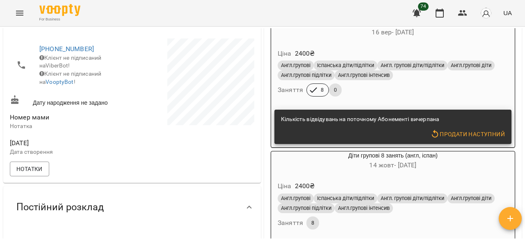
click at [457, 32] on h6 "16 вер - 16 груд" at bounding box center [392, 32] width 243 height 11
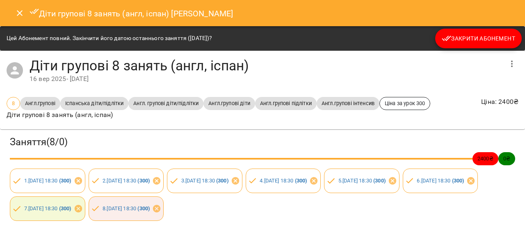
click at [454, 33] on button "Закрити Абонемент" at bounding box center [478, 39] width 86 height 20
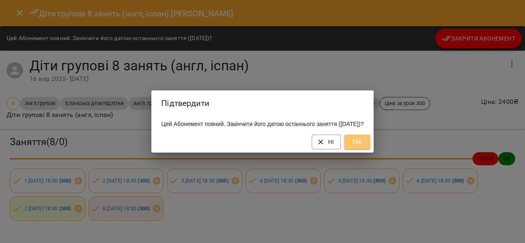
drag, startPoint x: 370, startPoint y: 150, endPoint x: 418, endPoint y: 156, distance: 48.7
click at [363, 147] on span "Так" at bounding box center [356, 142] width 13 height 10
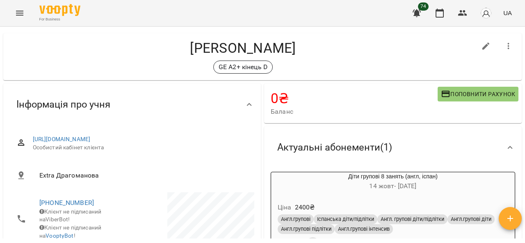
scroll to position [0, 0]
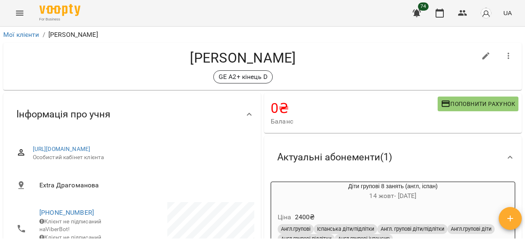
click at [17, 7] on button "Menu" at bounding box center [20, 13] width 20 height 20
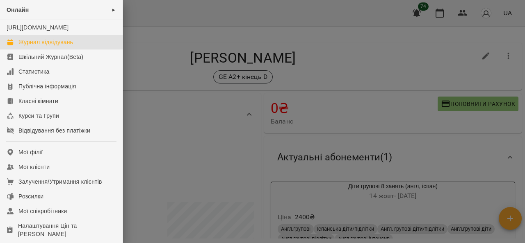
click at [51, 46] on div "Журнал відвідувань" at bounding box center [45, 42] width 54 height 8
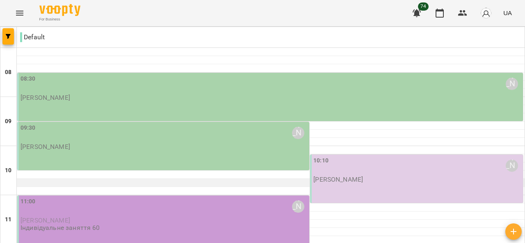
scroll to position [41, 0]
